Goal: Find contact information: Obtain details needed to contact an individual or organization

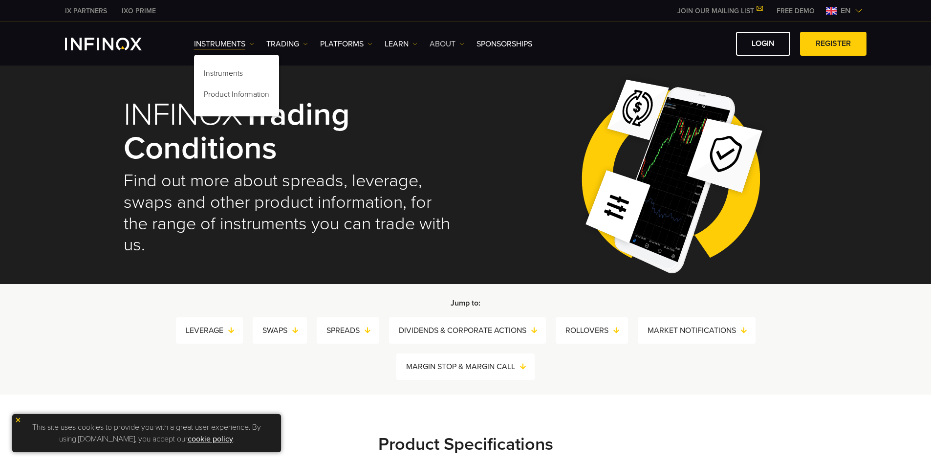
click at [455, 47] on link "ABOUT" at bounding box center [447, 44] width 35 height 12
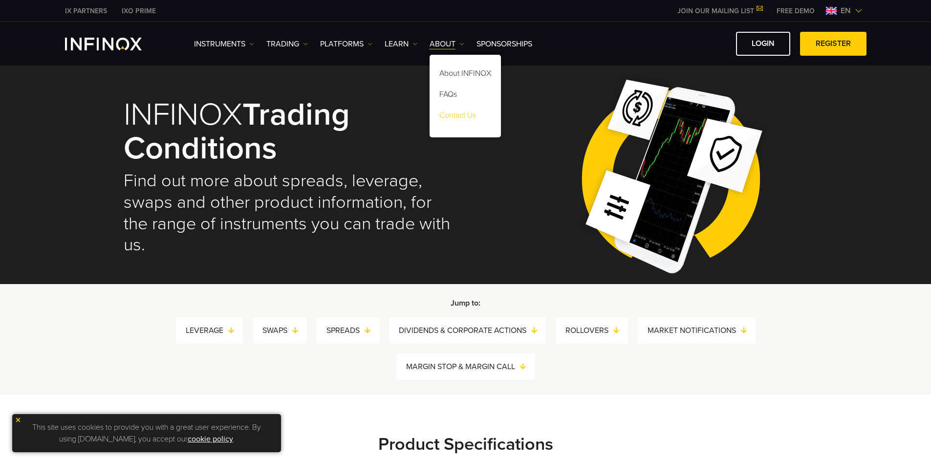
click at [469, 115] on link "Contact Us" at bounding box center [465, 117] width 71 height 21
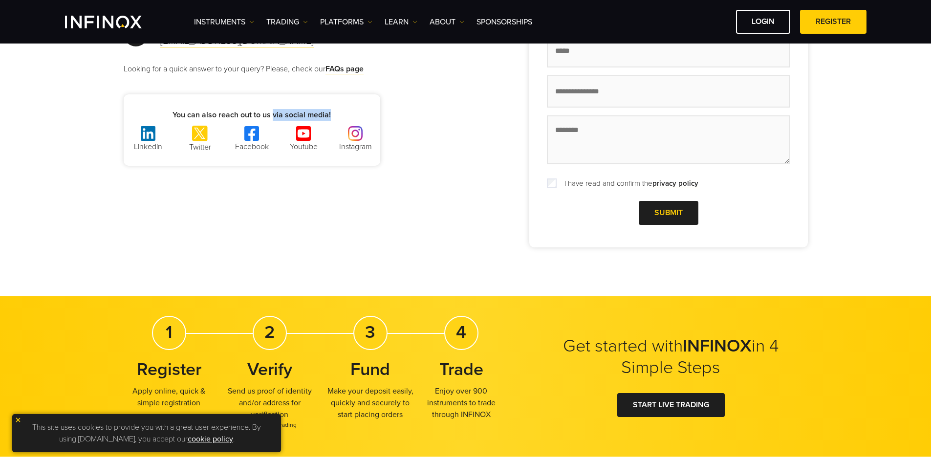
drag, startPoint x: 344, startPoint y: 114, endPoint x: 273, endPoint y: 113, distance: 70.9
click at [273, 113] on p "You can also reach out to us via social media!" at bounding box center [252, 115] width 257 height 12
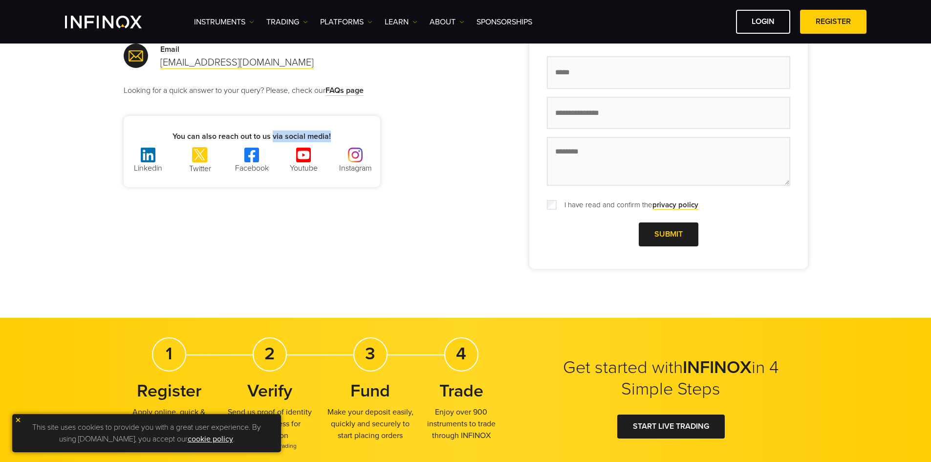
copy strong "via social media!"
